Goal: Browse casually

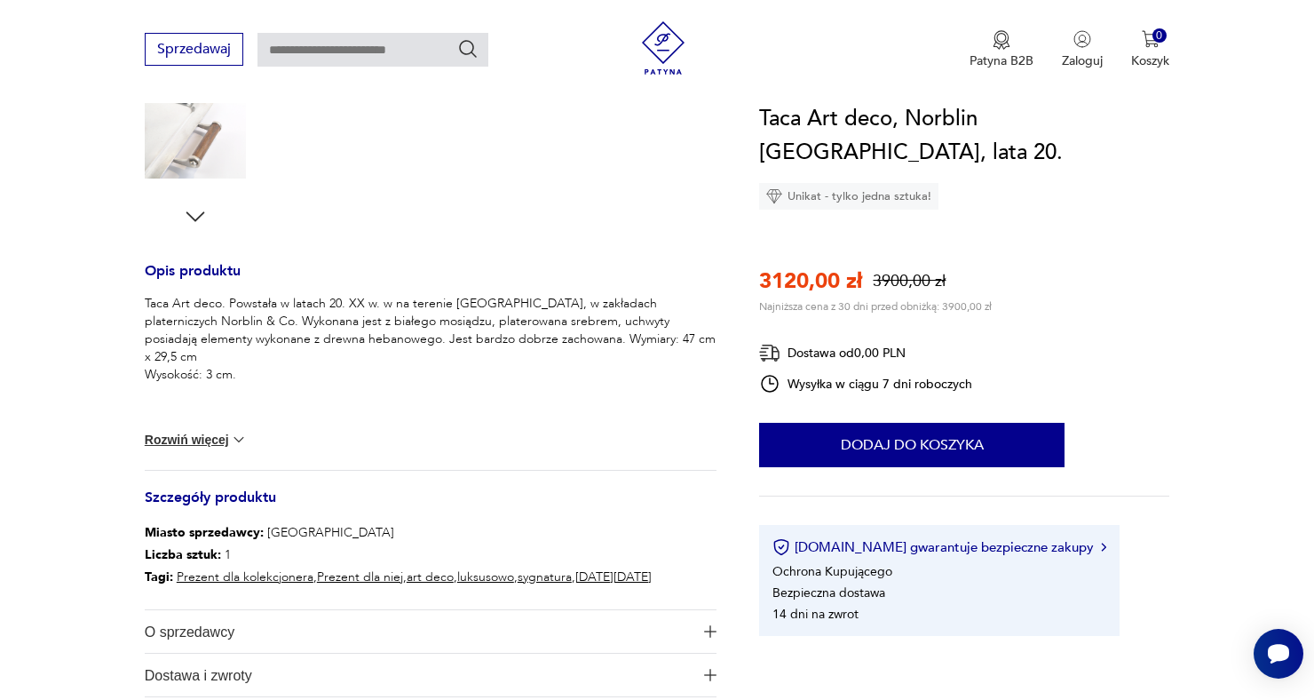
scroll to position [578, 0]
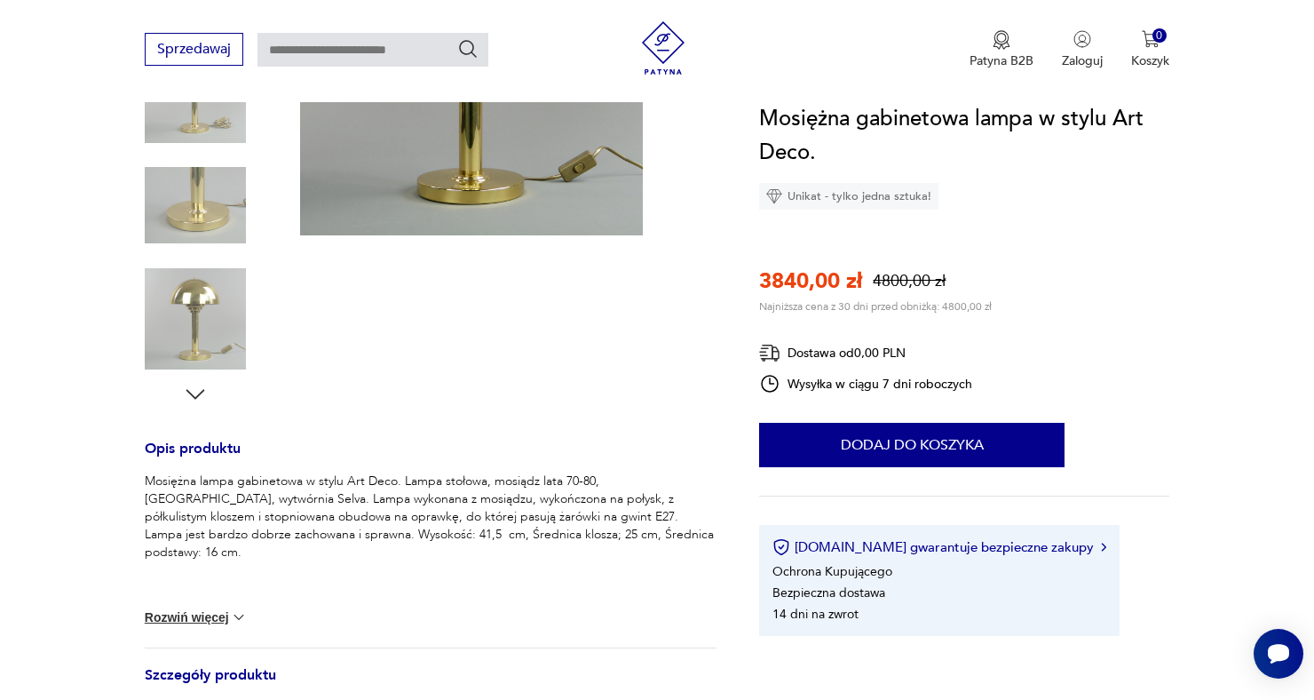
scroll to position [405, 0]
